Goal: Information Seeking & Learning: Learn about a topic

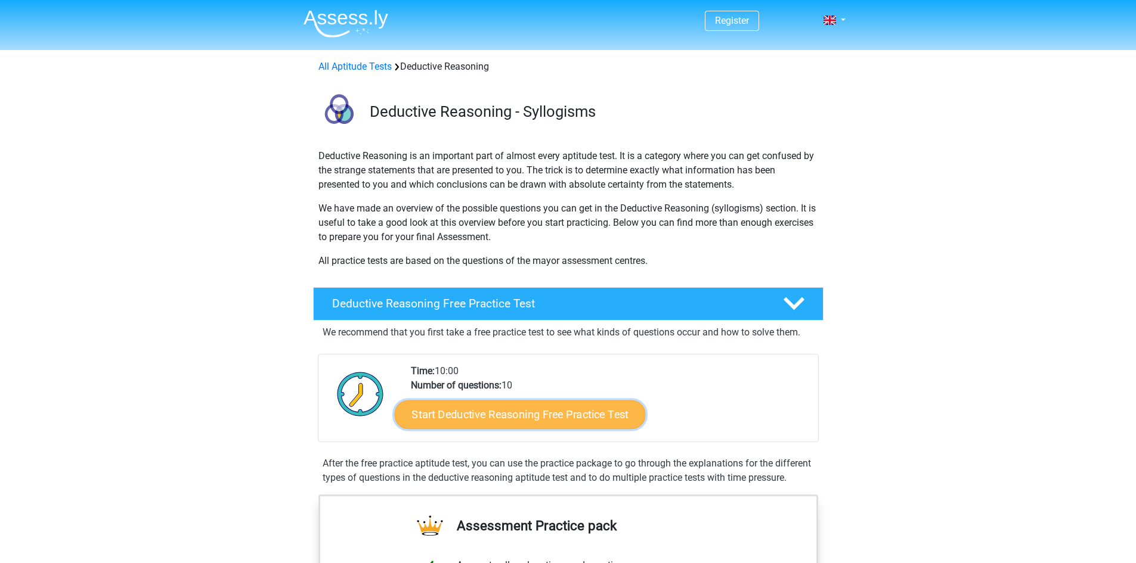
click at [492, 414] on link "Start Deductive Reasoning Free Practice Test" at bounding box center [519, 414] width 251 height 29
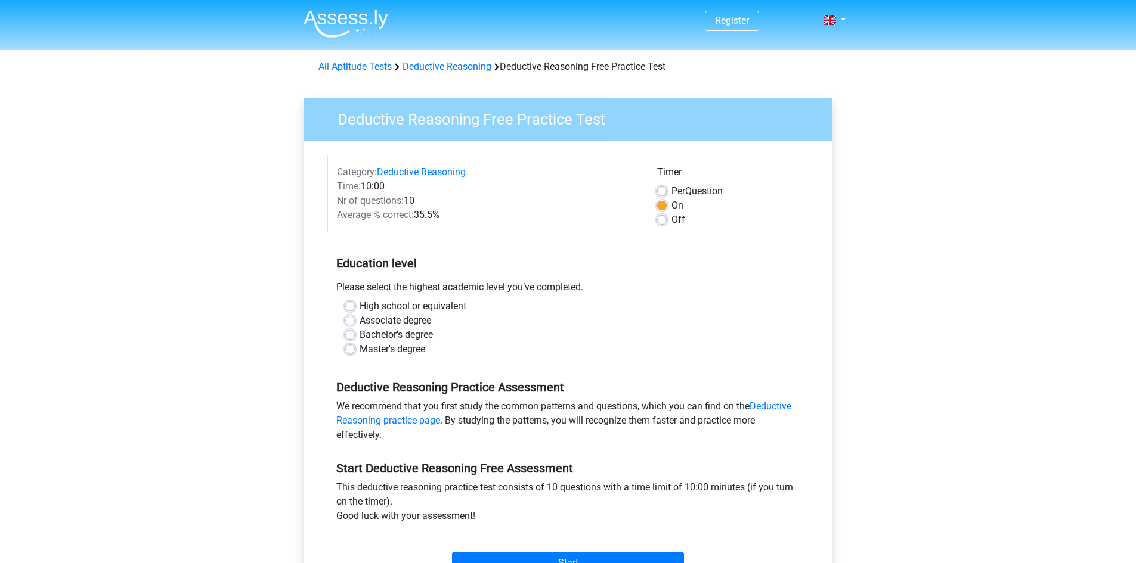
click at [360, 308] on label "High school or equivalent" at bounding box center [413, 306] width 107 height 14
click at [348, 308] on input "High school or equivalent" at bounding box center [350, 305] width 10 height 12
radio input "true"
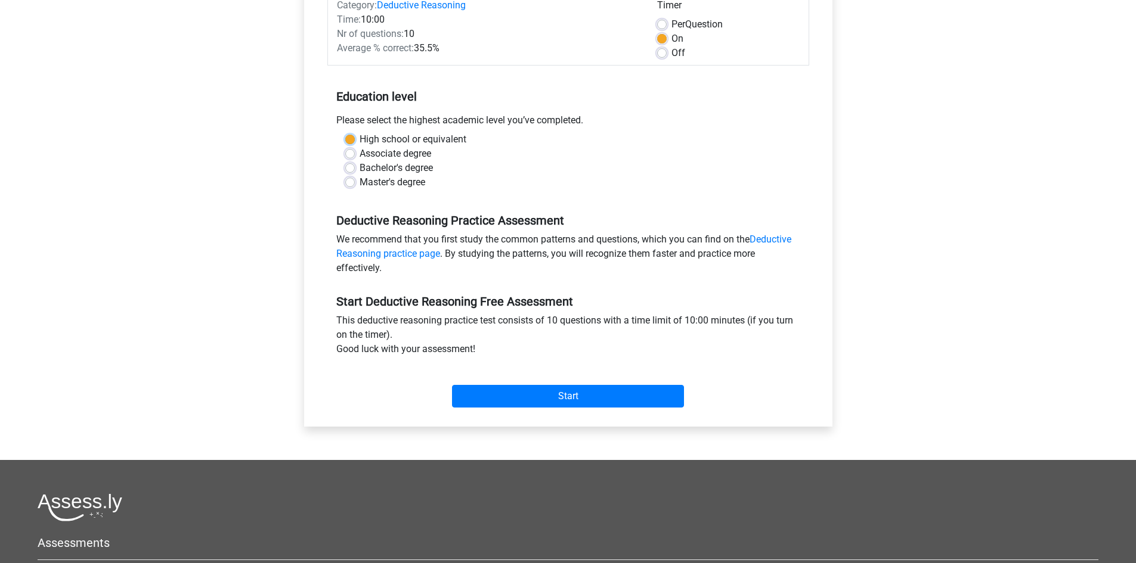
scroll to position [179, 0]
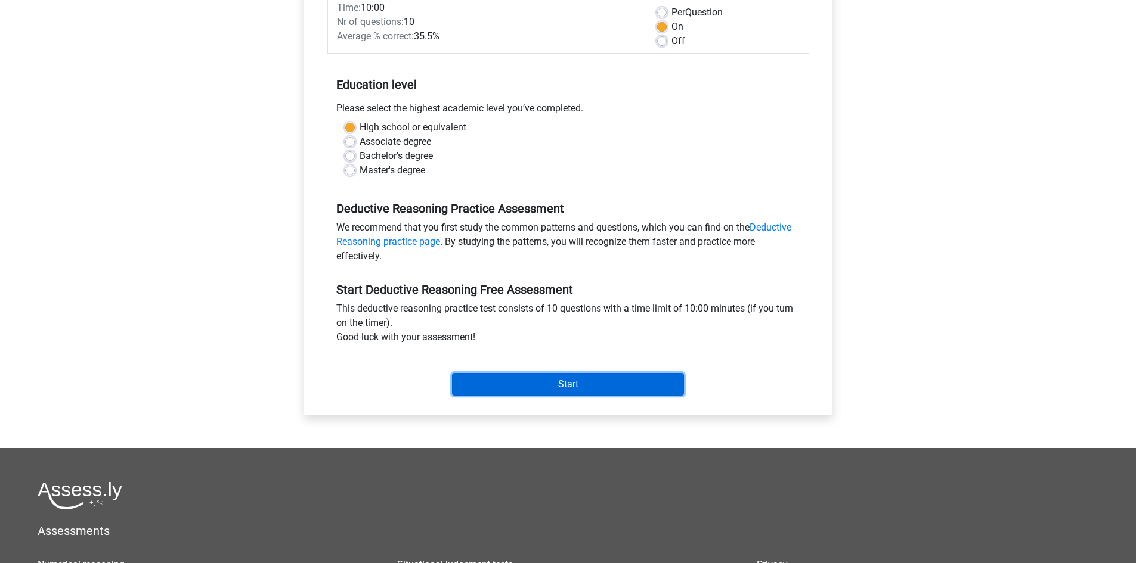
click at [555, 382] on input "Start" at bounding box center [568, 384] width 232 height 23
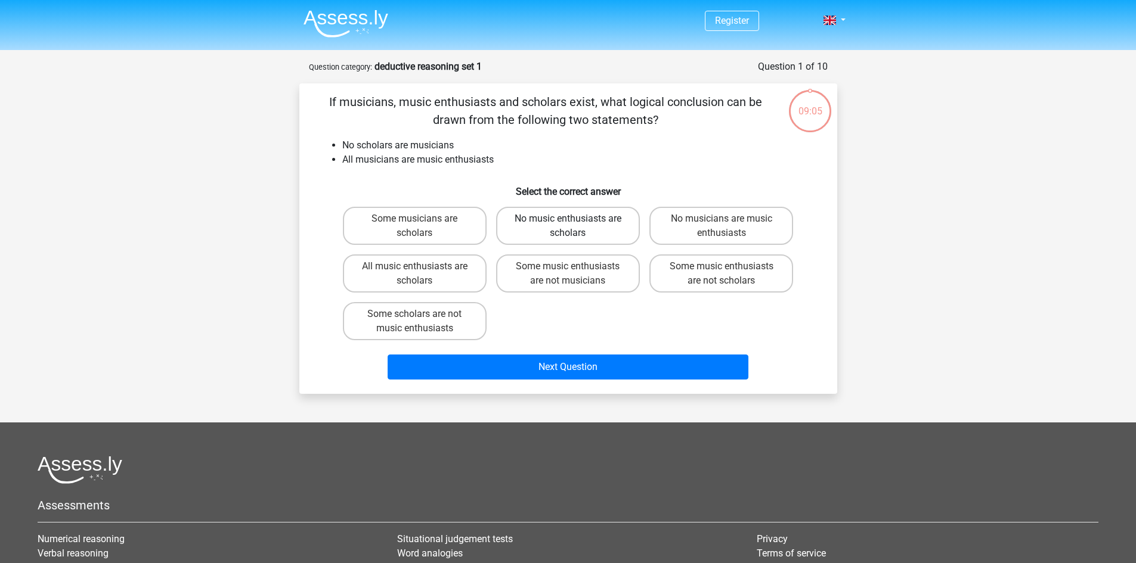
click at [580, 223] on label "No music enthusiasts are scholars" at bounding box center [568, 226] width 144 height 38
click at [575, 223] on input "No music enthusiasts are scholars" at bounding box center [572, 223] width 8 height 8
radio input "true"
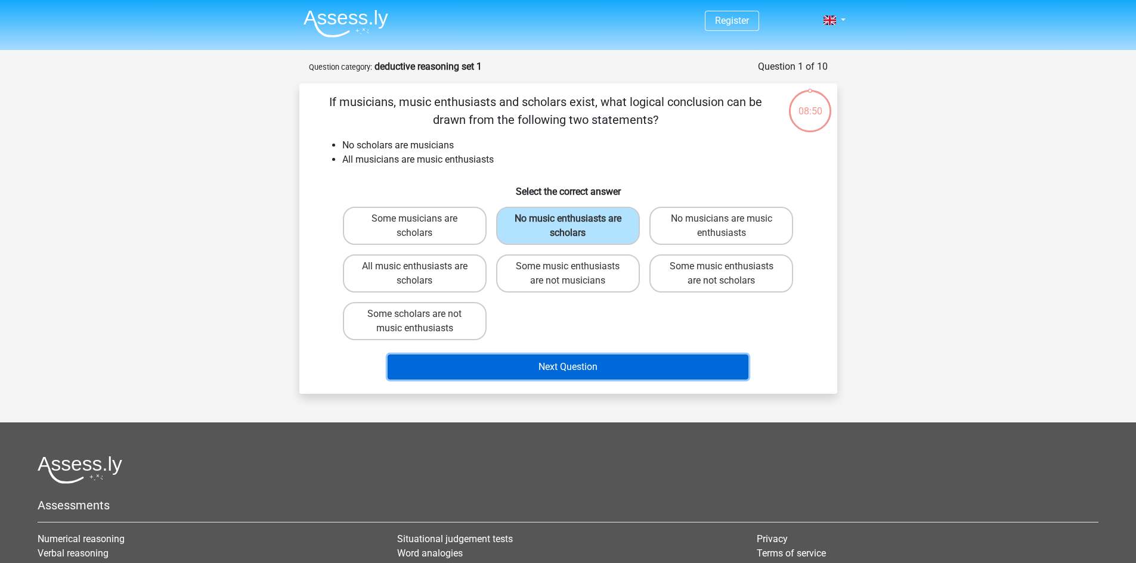
click at [593, 366] on button "Next Question" at bounding box center [568, 367] width 361 height 25
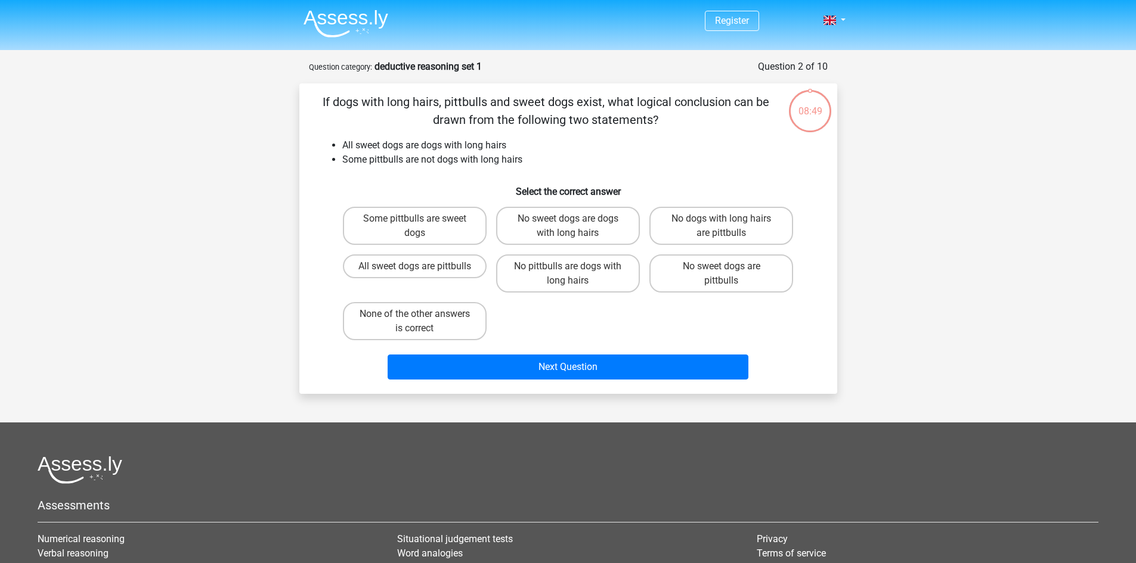
scroll to position [60, 0]
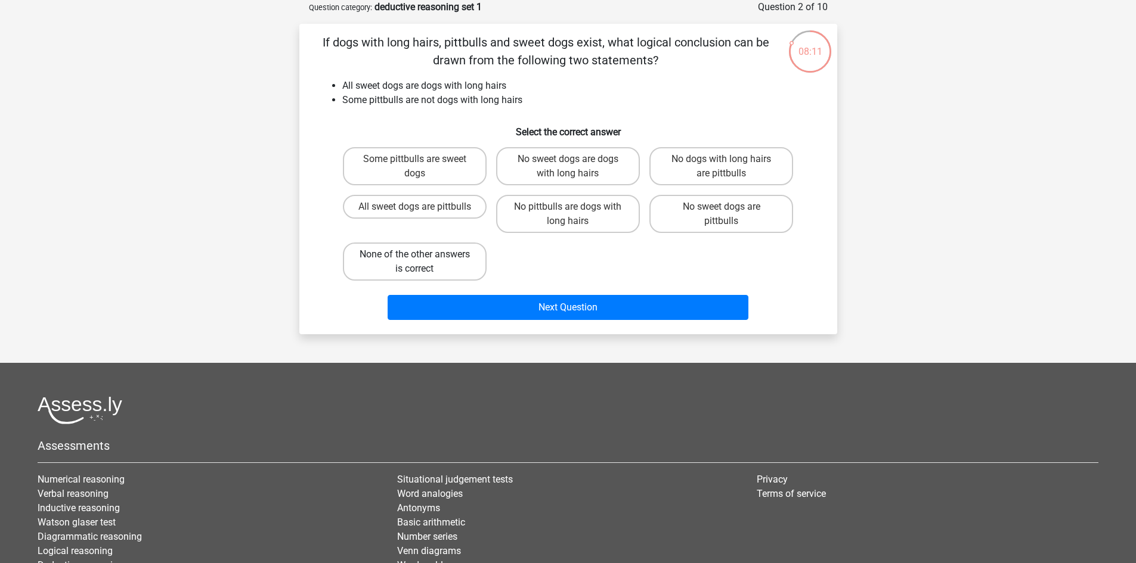
click at [423, 258] on label "None of the other answers is correct" at bounding box center [415, 262] width 144 height 38
click at [422, 258] on input "None of the other answers is correct" at bounding box center [418, 259] width 8 height 8
radio input "true"
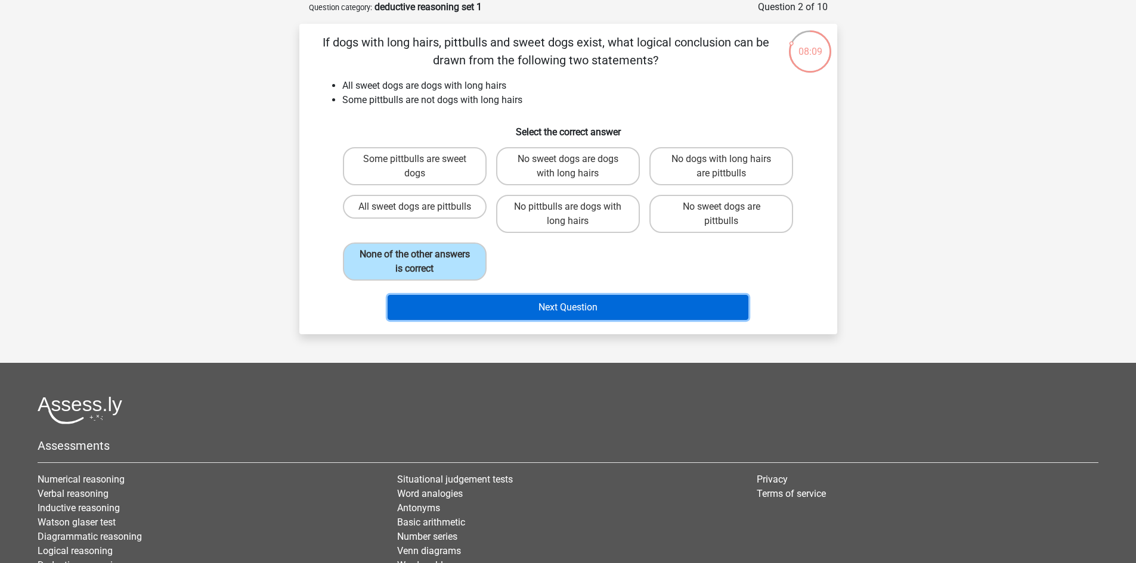
click at [565, 305] on button "Next Question" at bounding box center [568, 307] width 361 height 25
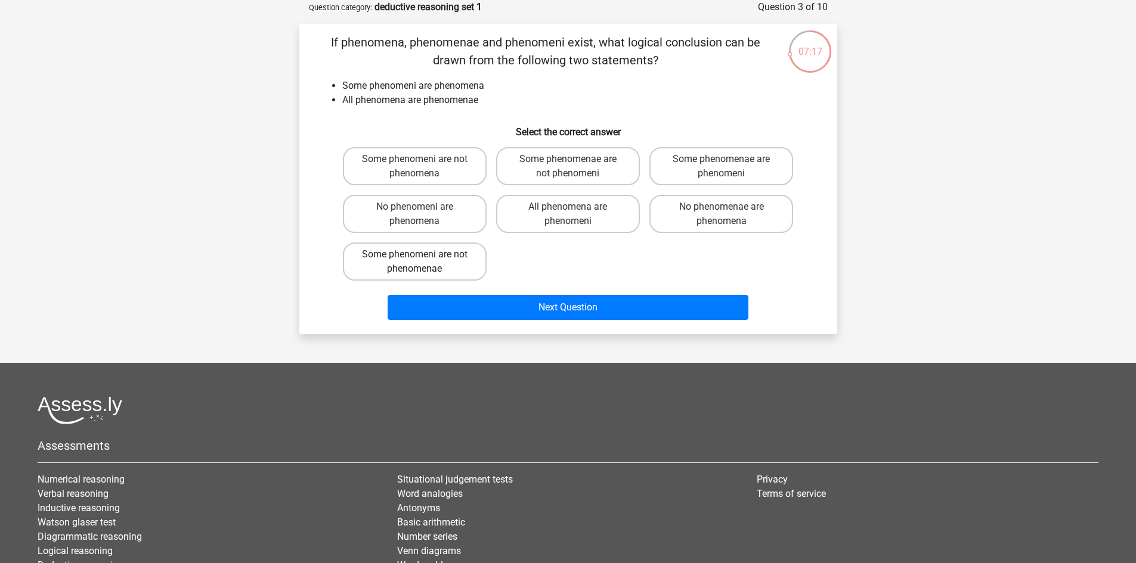
click at [446, 261] on label "Some phenomeni are not phenomenae" at bounding box center [415, 262] width 144 height 38
click at [422, 261] on input "Some phenomeni are not phenomenae" at bounding box center [418, 259] width 8 height 8
radio input "true"
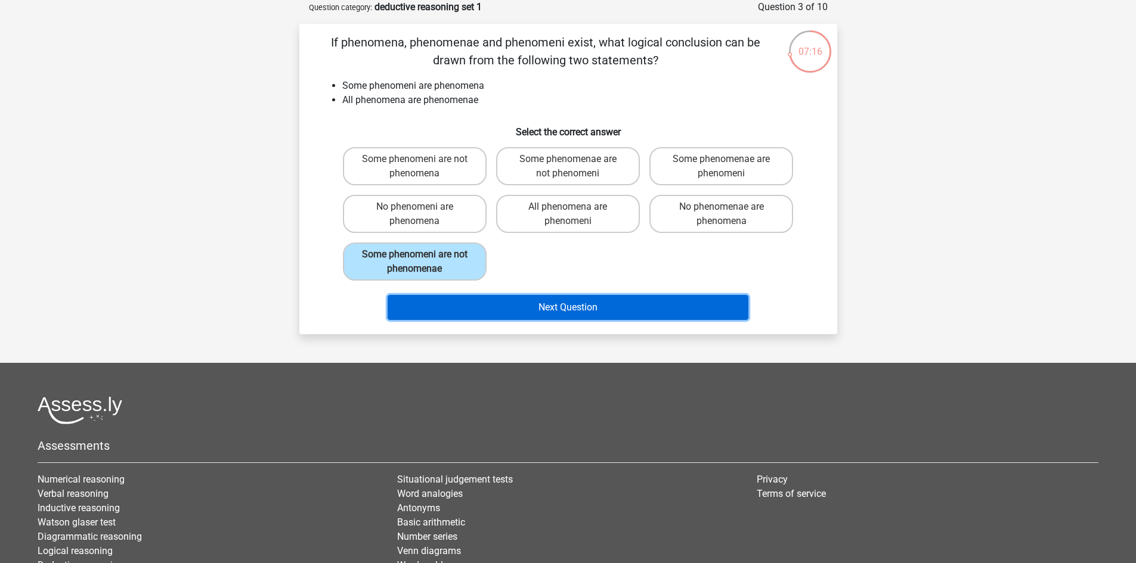
drag, startPoint x: 560, startPoint y: 305, endPoint x: 568, endPoint y: 303, distance: 8.0
click at [561, 305] on button "Next Question" at bounding box center [568, 307] width 361 height 25
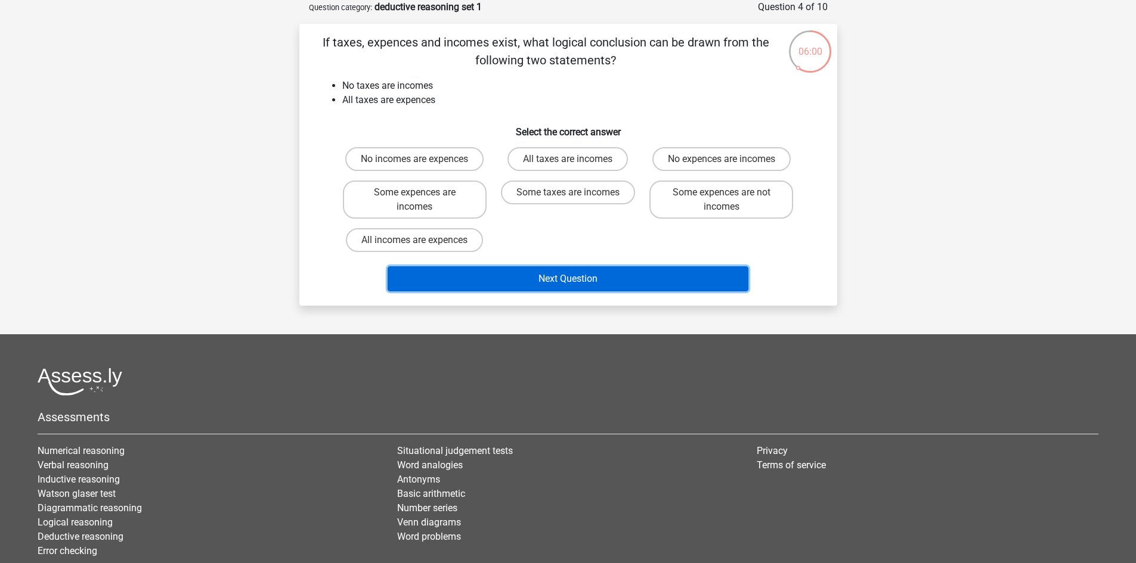
click at [554, 281] on button "Next Question" at bounding box center [568, 278] width 361 height 25
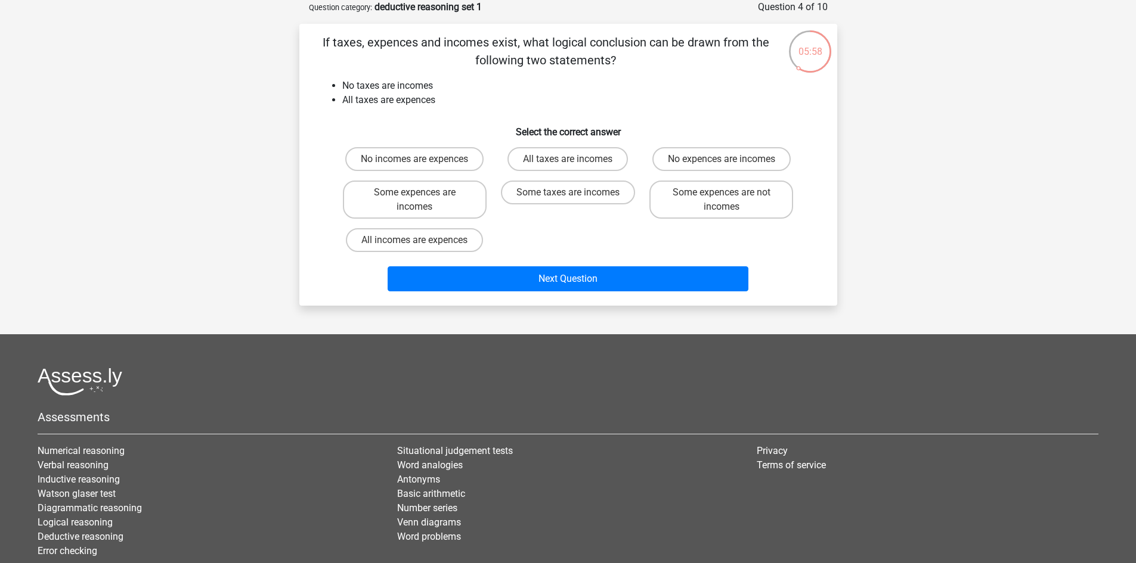
click at [557, 237] on div "No incomes are expences All taxes are incomes No expences are incomes Some expe…" at bounding box center [568, 199] width 460 height 114
click at [422, 151] on label "No incomes are expences" at bounding box center [414, 159] width 138 height 24
click at [422, 159] on input "No incomes are expences" at bounding box center [418, 163] width 8 height 8
radio input "true"
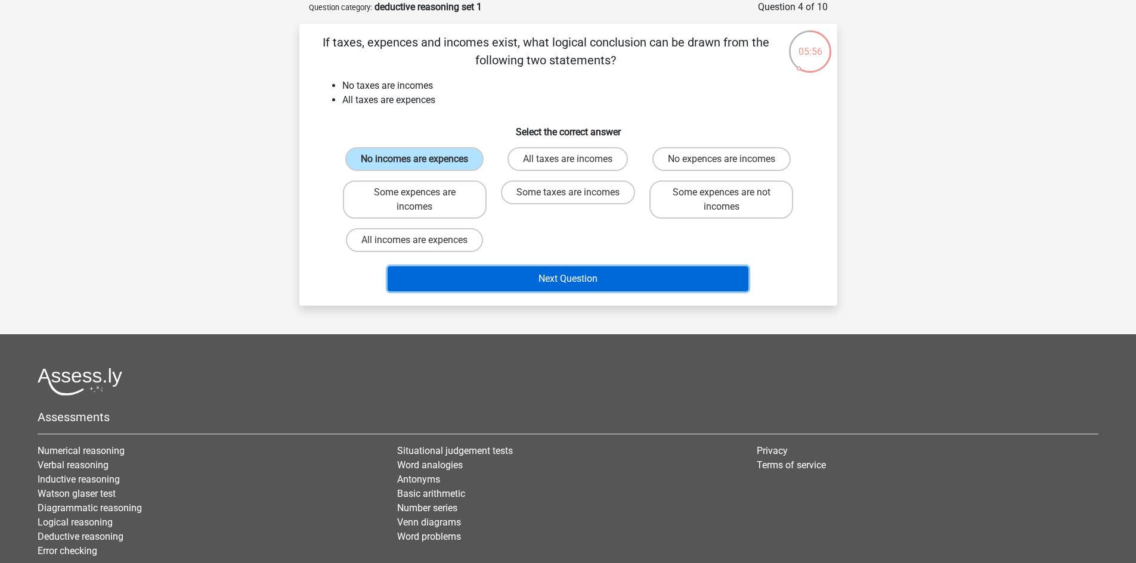
click at [562, 276] on button "Next Question" at bounding box center [568, 278] width 361 height 25
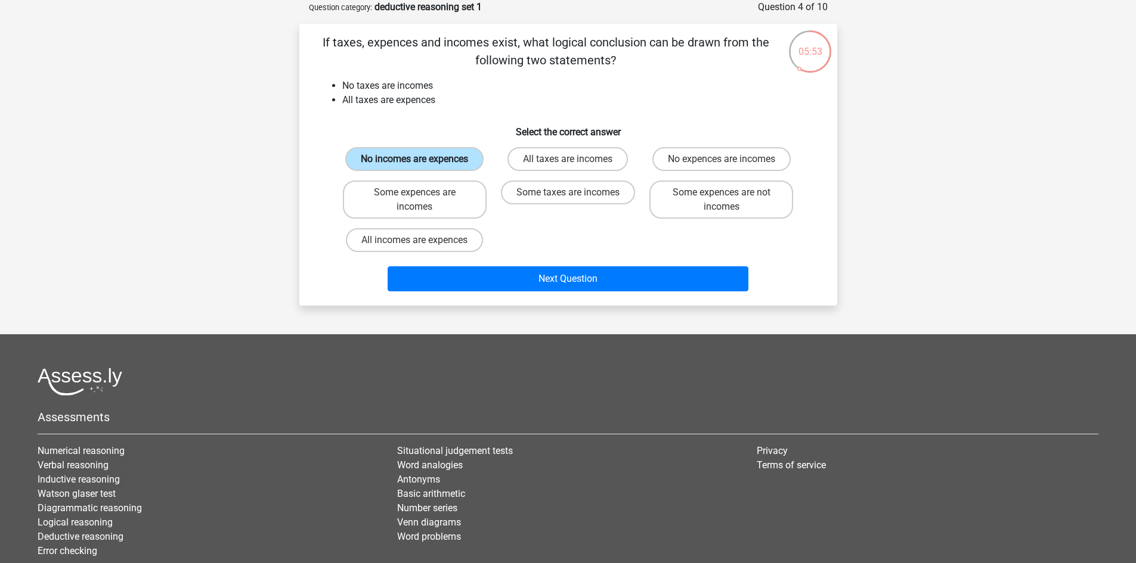
click at [404, 159] on label "No incomes are expences" at bounding box center [414, 159] width 138 height 24
click at [414, 159] on input "No incomes are expences" at bounding box center [418, 163] width 8 height 8
click at [404, 159] on label "No incomes are expences" at bounding box center [414, 159] width 138 height 24
click at [414, 159] on input "No incomes are expences" at bounding box center [418, 163] width 8 height 8
click at [548, 227] on div "No incomes are expences All taxes are incomes No expences are incomes Some expe…" at bounding box center [568, 199] width 460 height 114
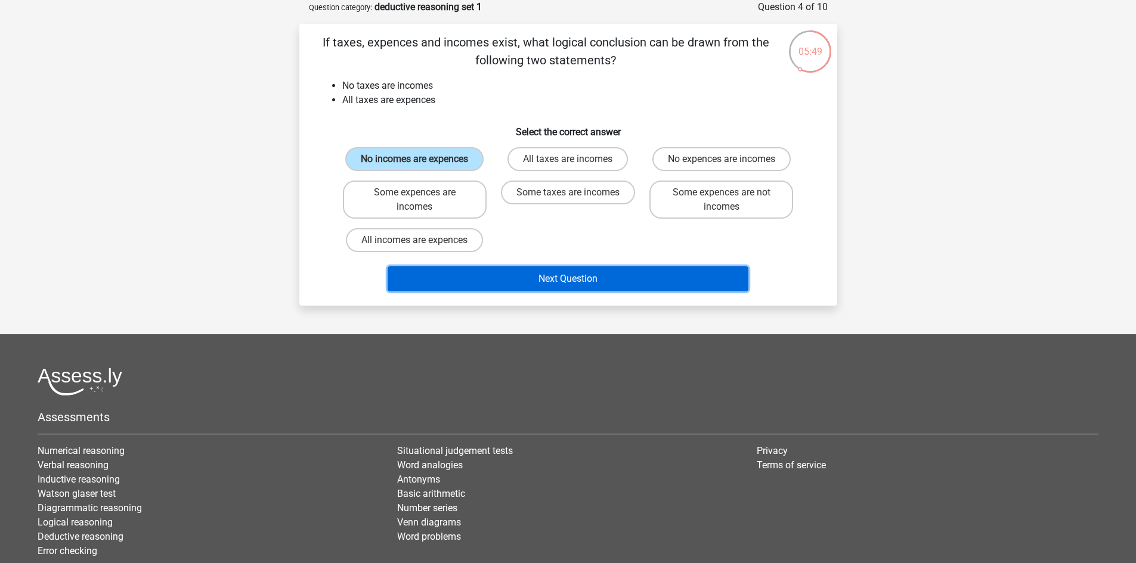
click at [582, 276] on button "Next Question" at bounding box center [568, 278] width 361 height 25
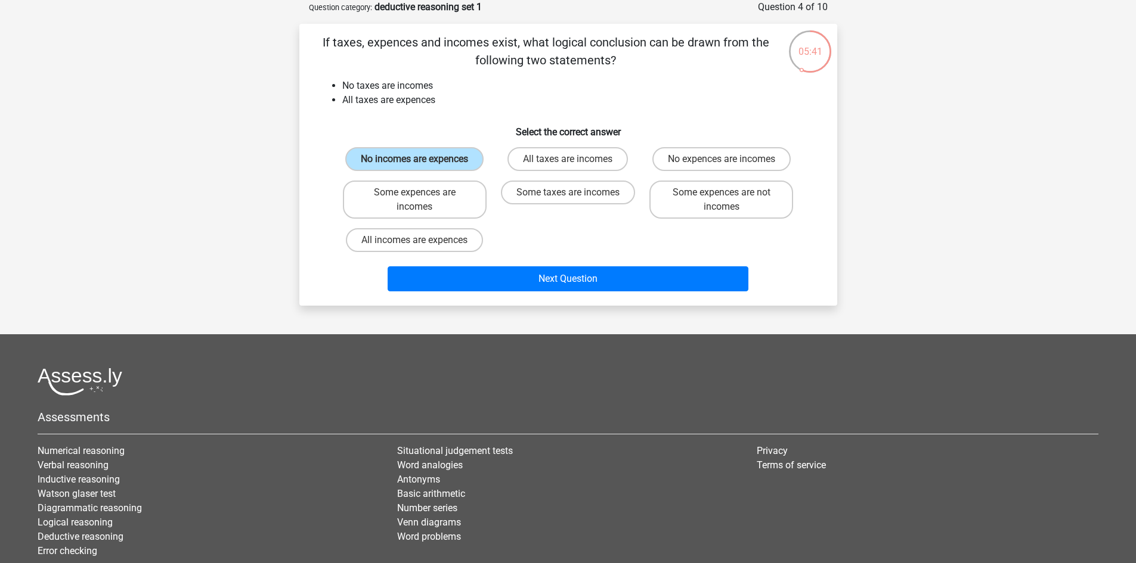
click at [588, 231] on div "No incomes are expences All taxes are incomes No expences are incomes Some expe…" at bounding box center [568, 199] width 460 height 114
click at [706, 156] on label "No expences are incomes" at bounding box center [721, 159] width 138 height 24
click at [721, 159] on input "No expences are incomes" at bounding box center [725, 163] width 8 height 8
radio input "true"
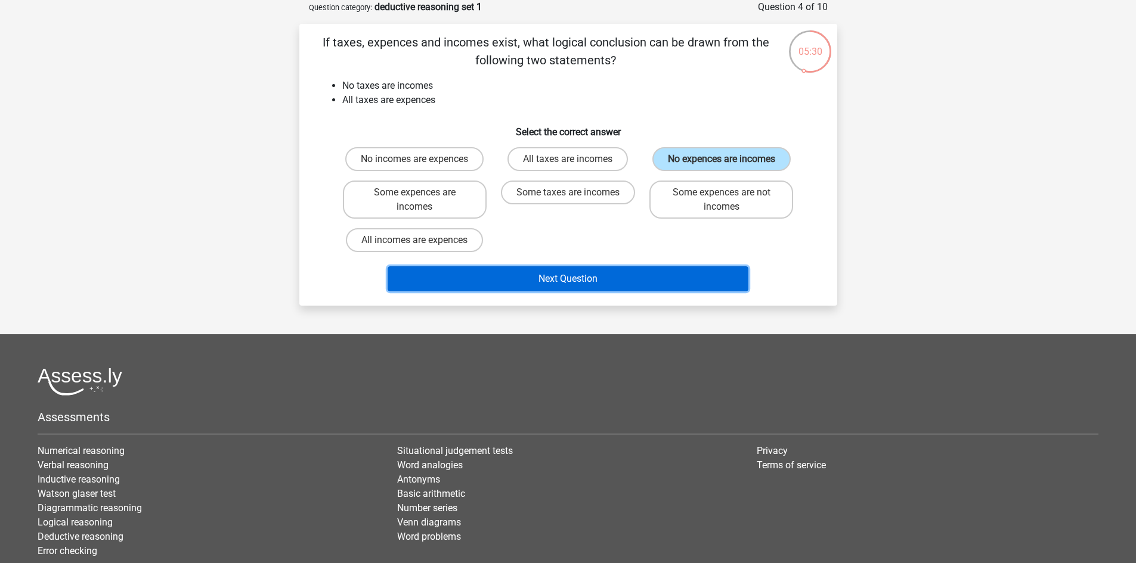
click at [586, 280] on button "Next Question" at bounding box center [568, 278] width 361 height 25
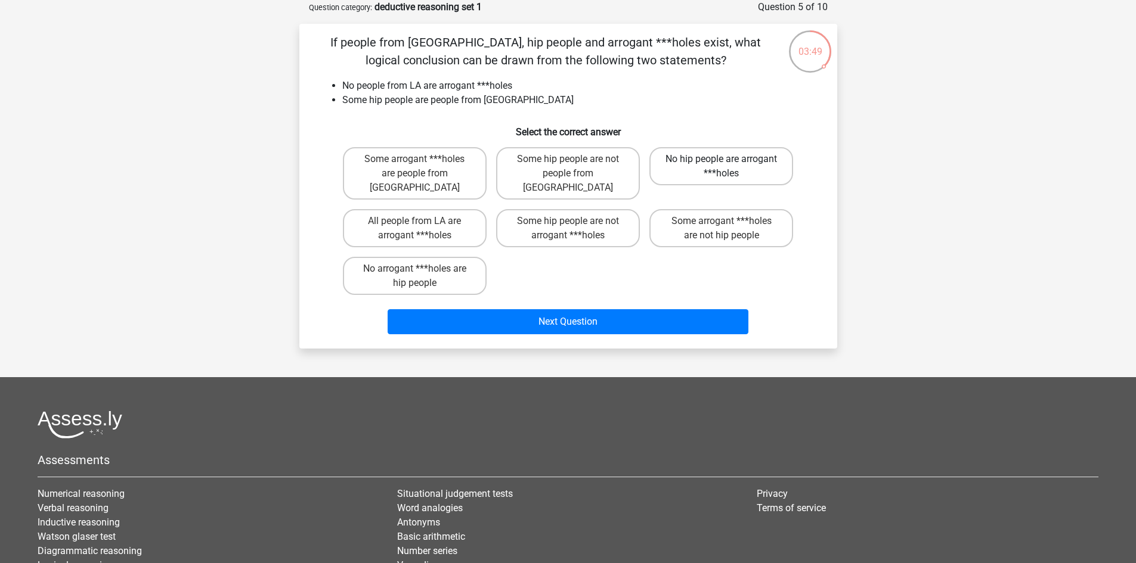
click at [705, 162] on label "No hip people are arrogant ***holes" at bounding box center [721, 166] width 144 height 38
click at [721, 162] on input "No hip people are arrogant ***holes" at bounding box center [725, 163] width 8 height 8
radio input "true"
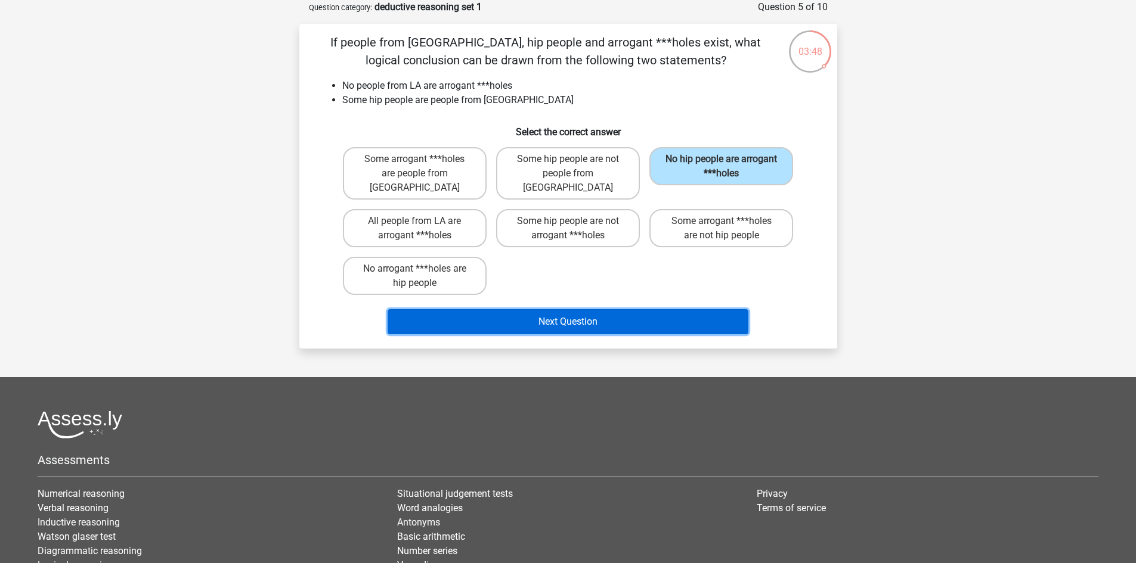
click at [606, 309] on button "Next Question" at bounding box center [568, 321] width 361 height 25
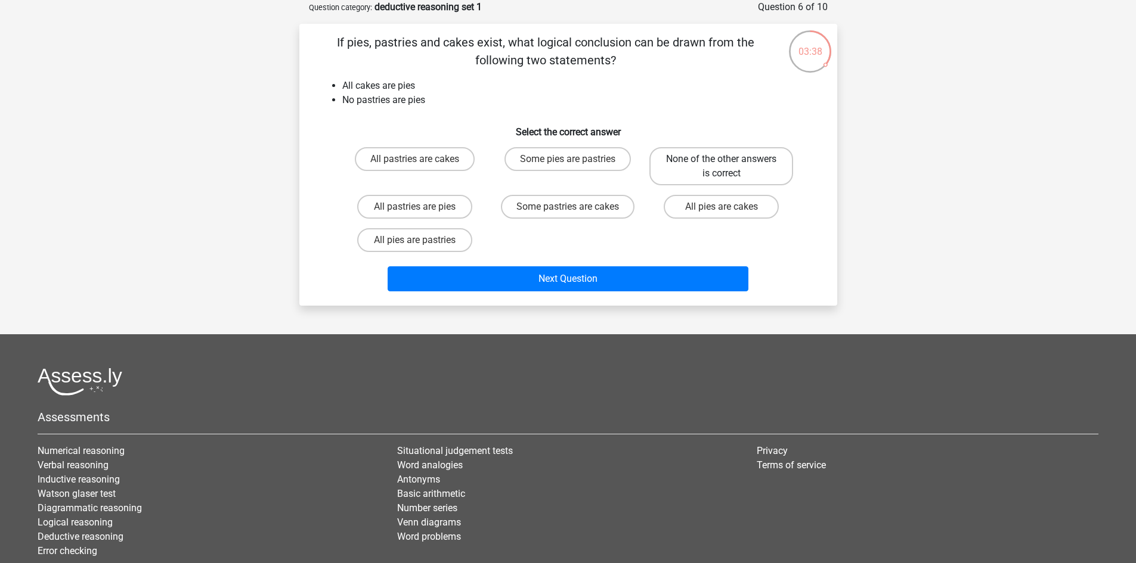
click at [700, 159] on label "None of the other answers is correct" at bounding box center [721, 166] width 144 height 38
click at [721, 159] on input "None of the other answers is correct" at bounding box center [725, 163] width 8 height 8
radio input "true"
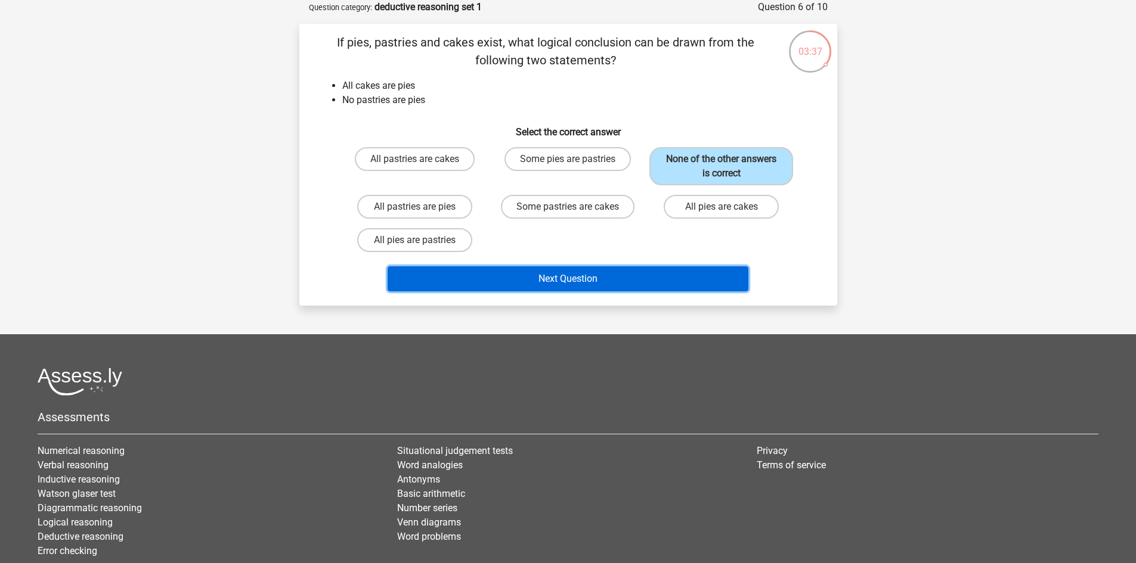
click at [659, 280] on button "Next Question" at bounding box center [568, 278] width 361 height 25
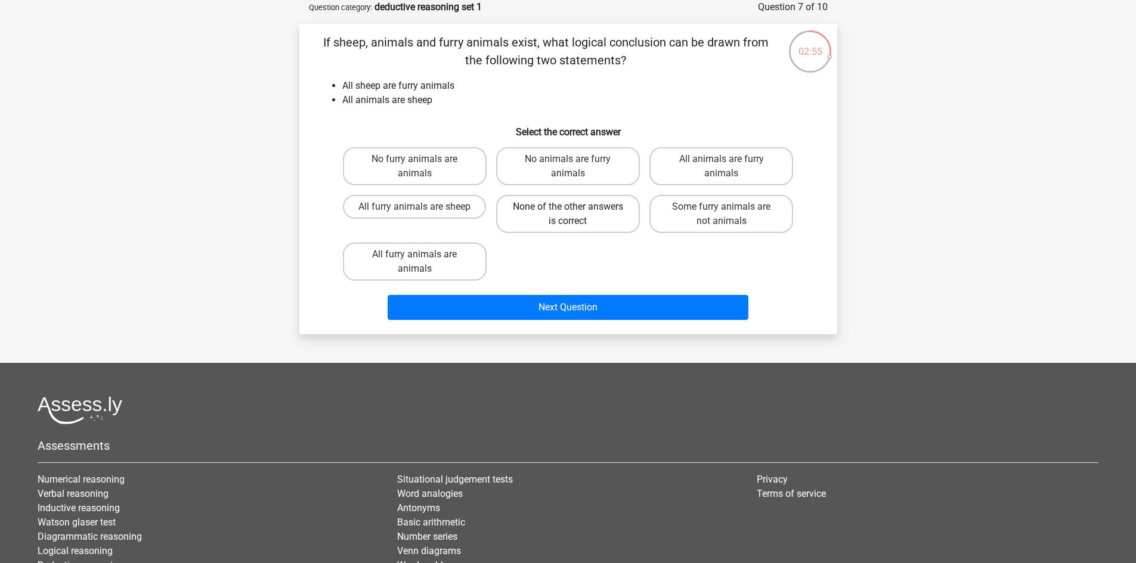
click at [566, 210] on label "None of the other answers is correct" at bounding box center [568, 214] width 144 height 38
click at [568, 210] on input "None of the other answers is correct" at bounding box center [572, 211] width 8 height 8
radio input "true"
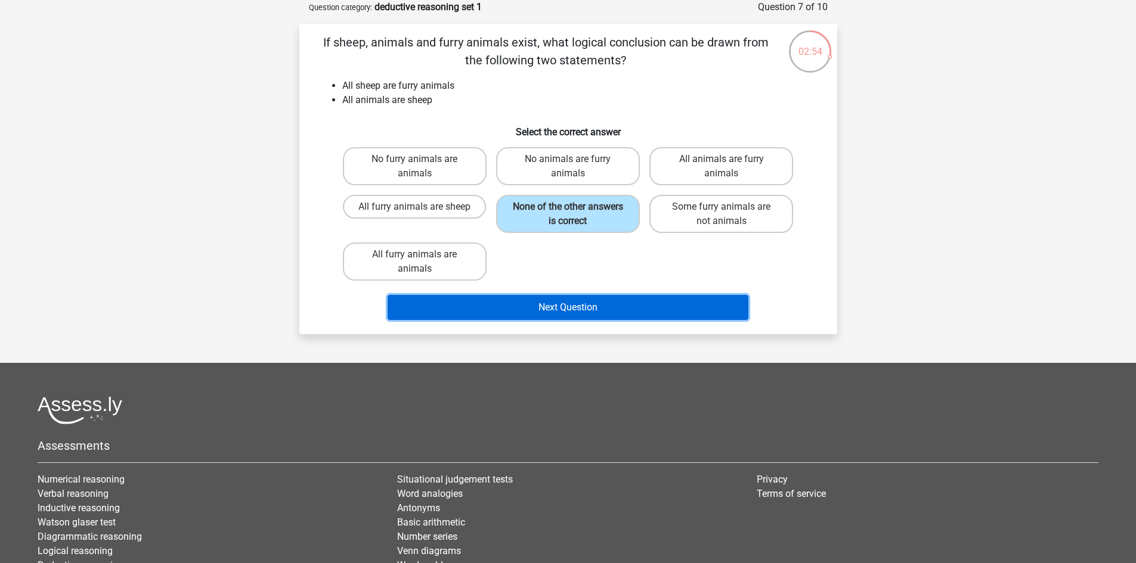
click at [596, 309] on button "Next Question" at bounding box center [568, 307] width 361 height 25
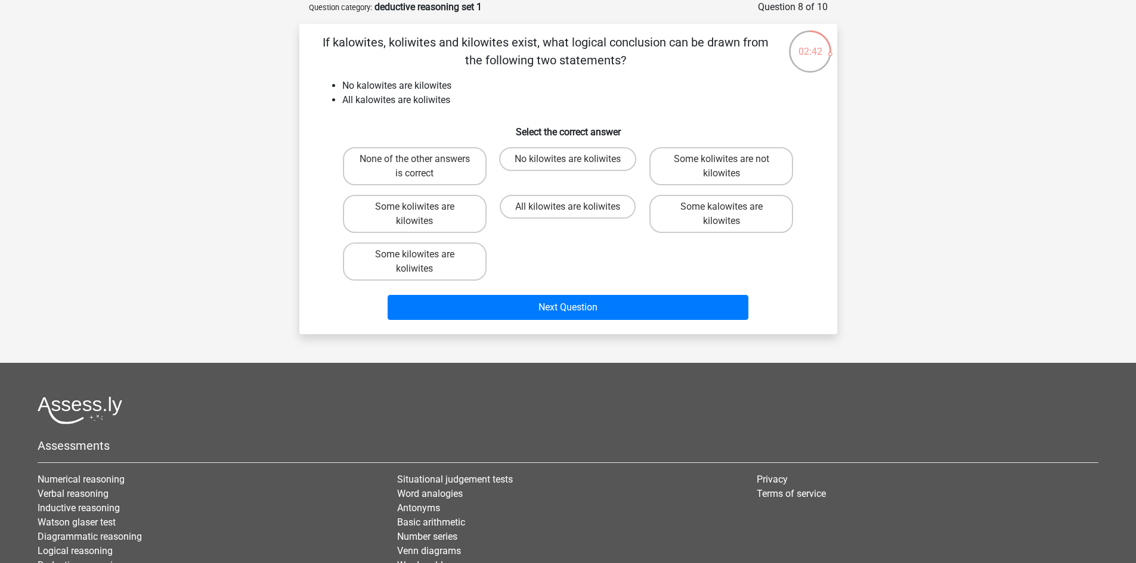
click at [419, 163] on input "None of the other answers is correct" at bounding box center [418, 163] width 8 height 8
radio input "true"
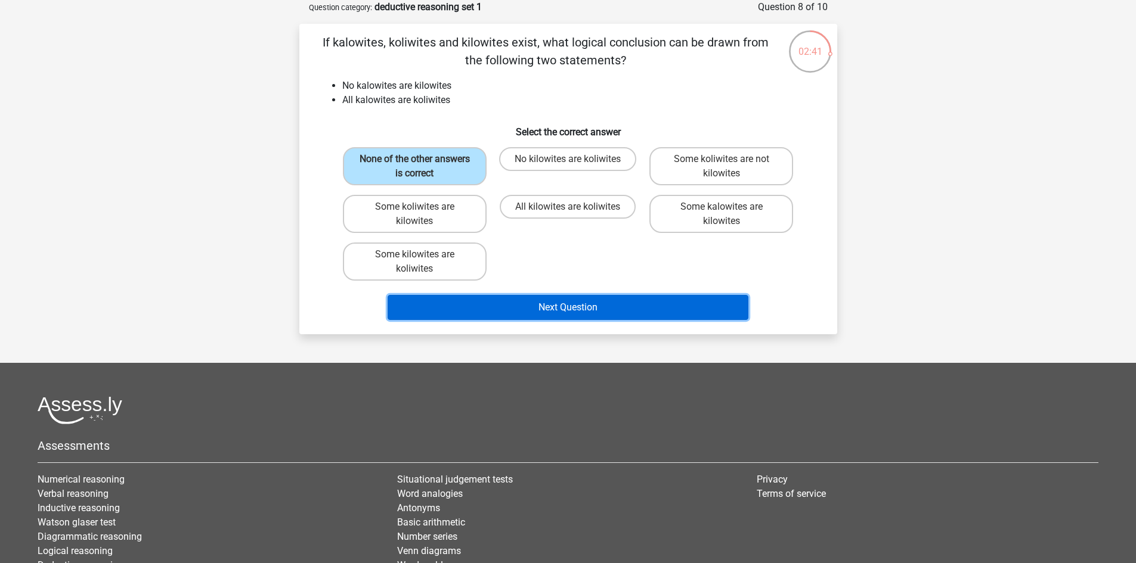
click at [540, 309] on button "Next Question" at bounding box center [568, 307] width 361 height 25
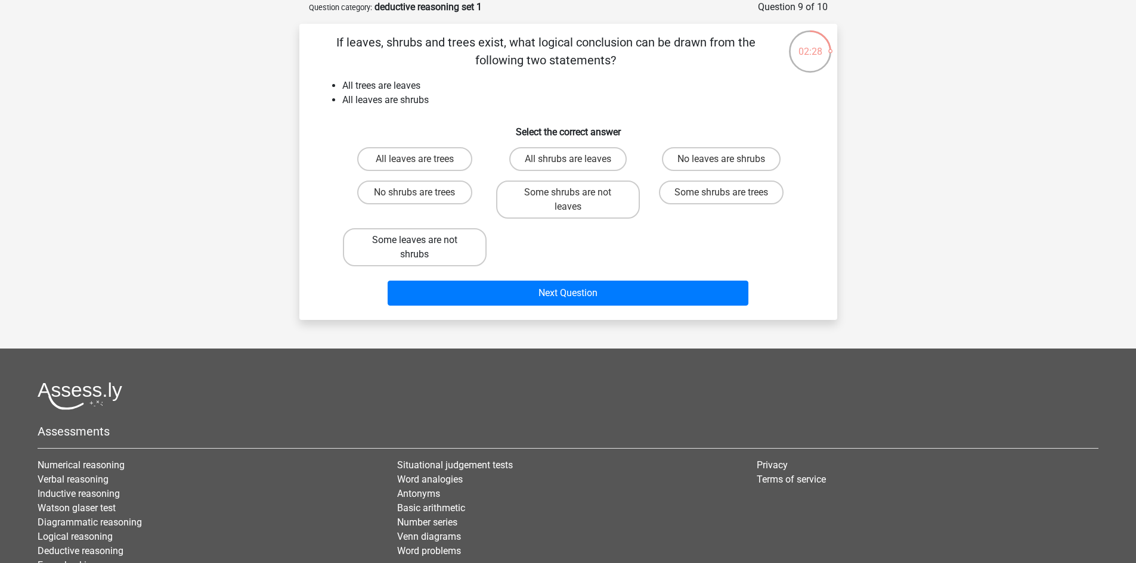
click at [440, 244] on label "Some leaves are not shrubs" at bounding box center [415, 247] width 144 height 38
click at [422, 244] on input "Some leaves are not shrubs" at bounding box center [418, 244] width 8 height 8
radio input "true"
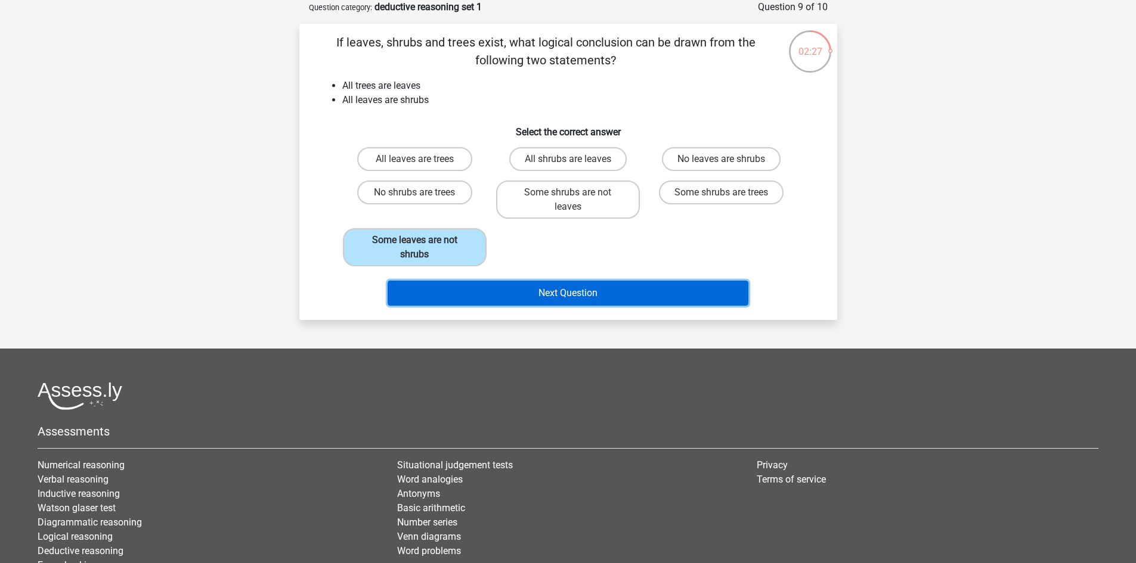
click at [551, 295] on button "Next Question" at bounding box center [568, 293] width 361 height 25
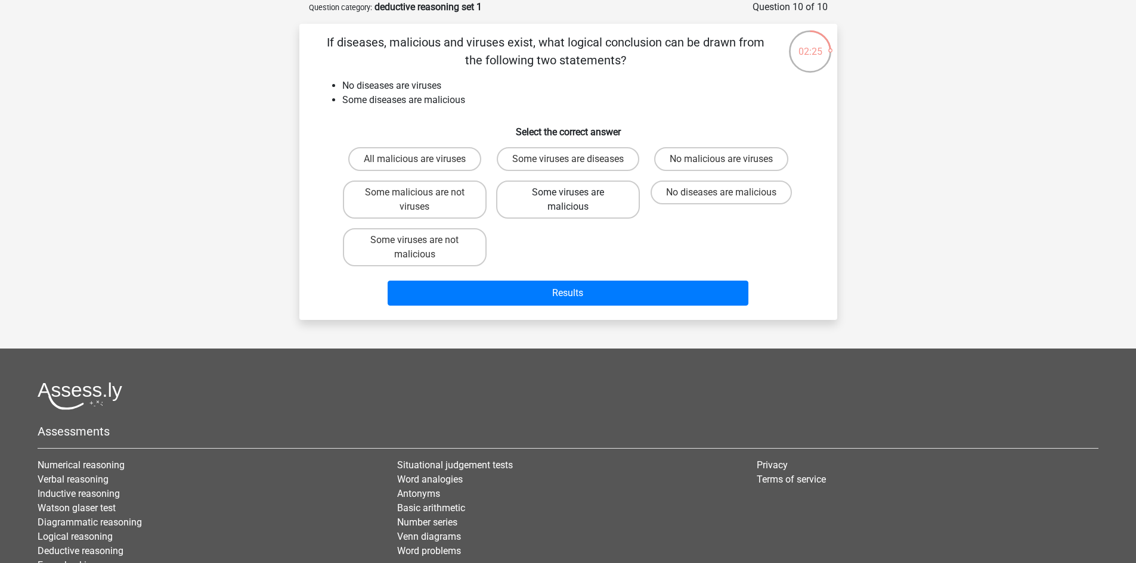
click at [560, 205] on label "Some viruses are malicious" at bounding box center [568, 200] width 144 height 38
click at [568, 200] on input "Some viruses are malicious" at bounding box center [572, 197] width 8 height 8
radio input "true"
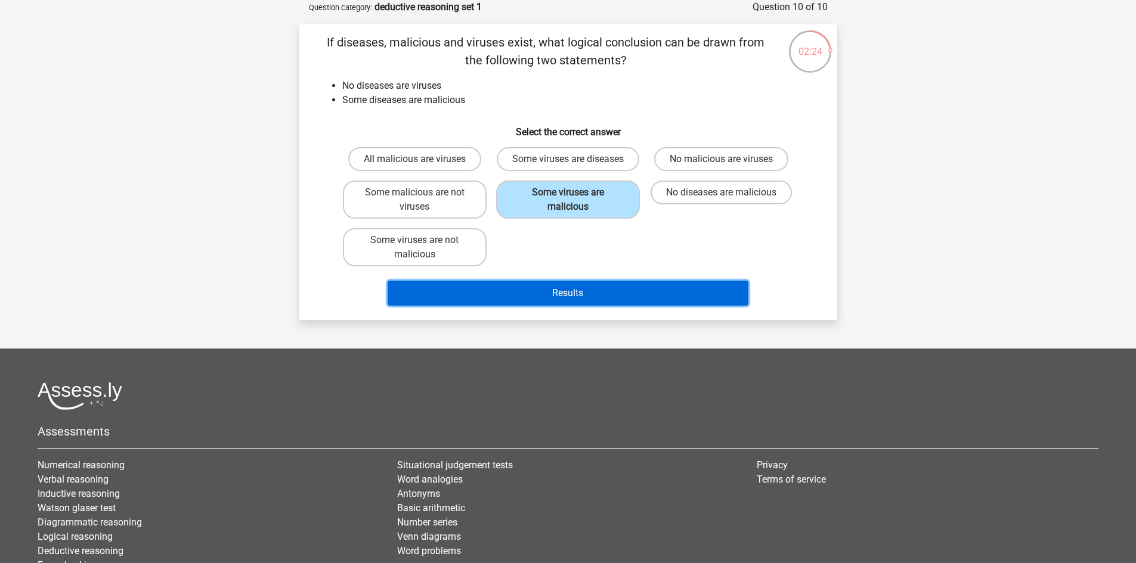
click at [573, 304] on button "Results" at bounding box center [568, 293] width 361 height 25
